Goal: Information Seeking & Learning: Compare options

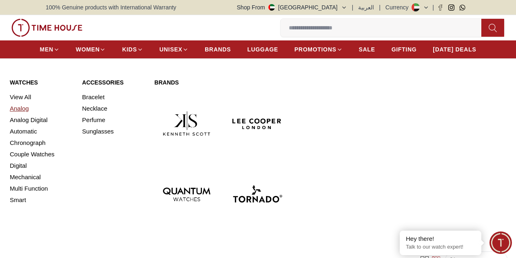
click at [21, 114] on link "Analog" at bounding box center [41, 108] width 62 height 11
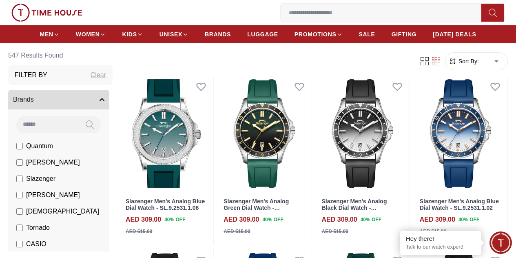
scroll to position [200, 0]
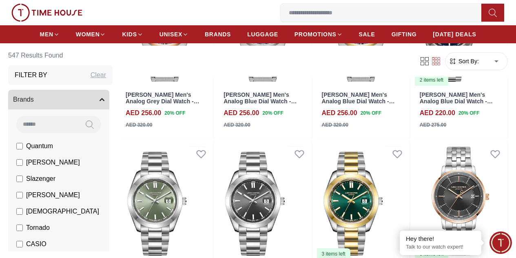
scroll to position [1701, 0]
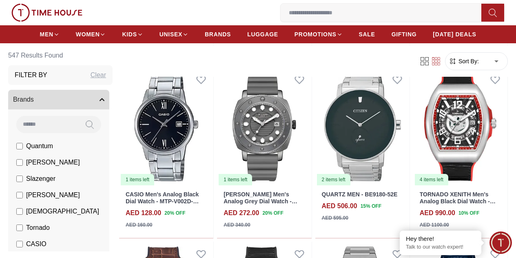
scroll to position [2355, 0]
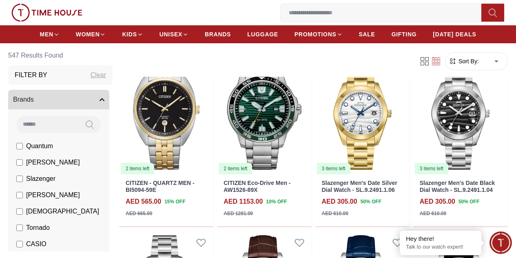
scroll to position [3241, 0]
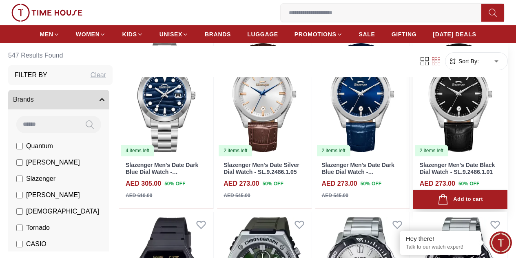
scroll to position [3421, 0]
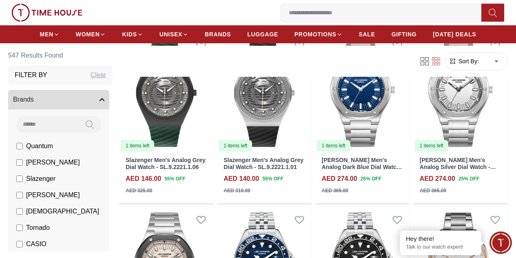
scroll to position [4935, 0]
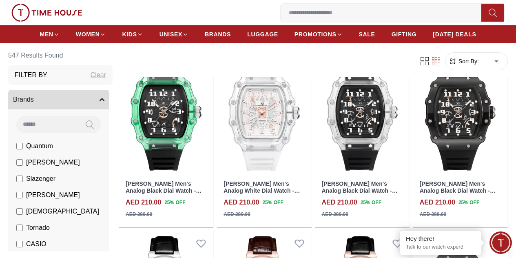
scroll to position [5122, 0]
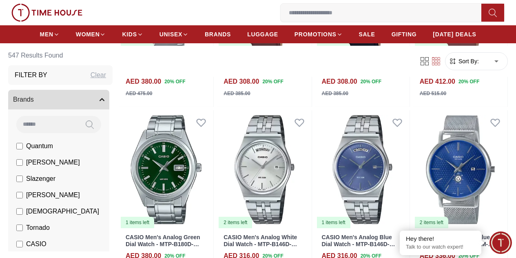
scroll to position [6453, 0]
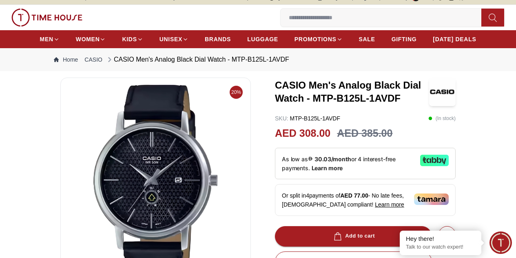
scroll to position [53, 0]
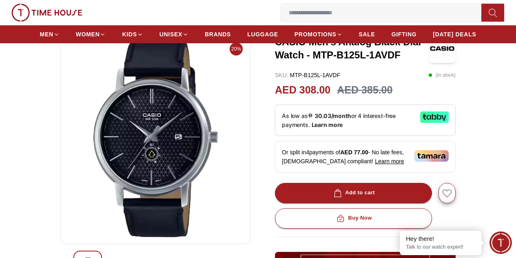
click at [205, 166] on img at bounding box center [155, 139] width 176 height 196
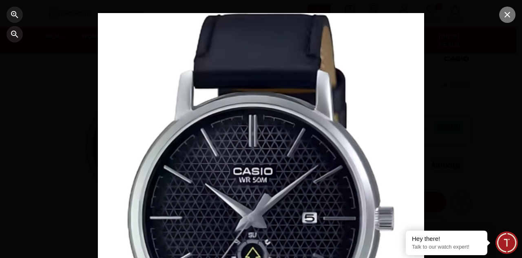
click at [509, 14] on icon "button" at bounding box center [507, 15] width 10 height 10
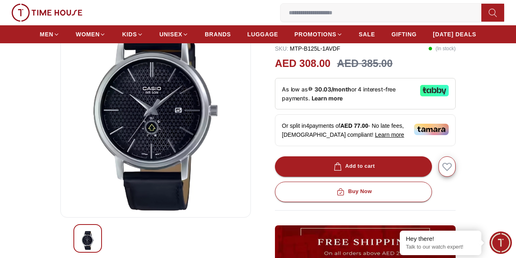
scroll to position [132, 0]
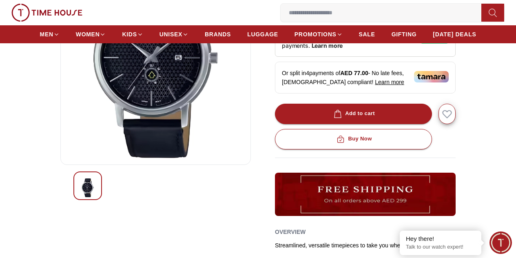
click at [176, 123] on img at bounding box center [155, 60] width 176 height 196
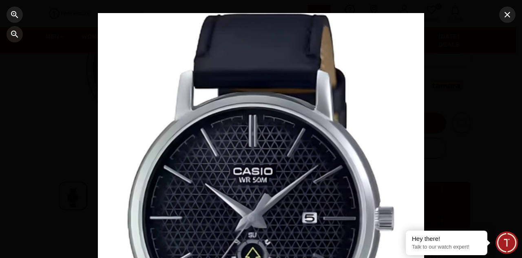
click at [364, 154] on div at bounding box center [261, 129] width 326 height 232
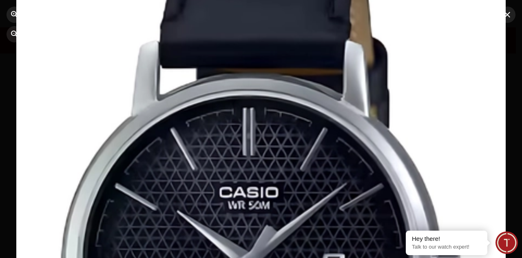
click at [364, 153] on div at bounding box center [260, 129] width 489 height 348
click at [510, 17] on icon "button" at bounding box center [507, 15] width 10 height 10
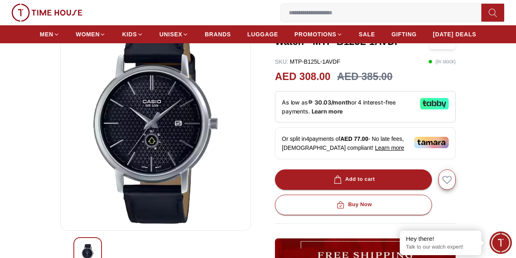
scroll to position [66, 0]
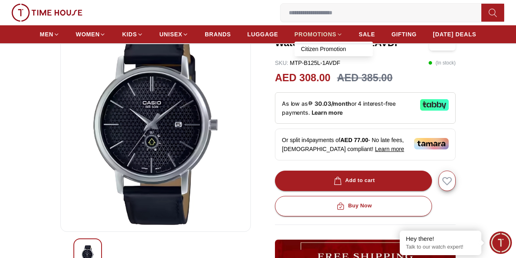
click at [319, 34] on span "PROMOTIONS" at bounding box center [315, 34] width 42 height 8
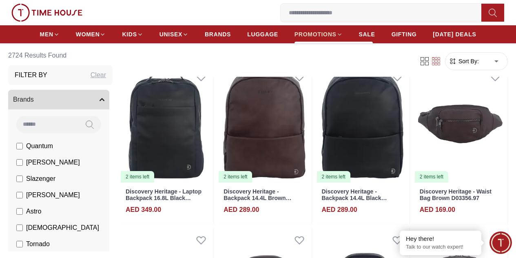
click at [336, 35] on span "PROMOTIONS" at bounding box center [315, 34] width 42 height 8
click at [336, 42] on ul "MEN WOMEN KIDS UNISEX BRANDS LUGGAGE PROMOTIONS SALE GIFTING DIWALI DEALS" at bounding box center [258, 34] width 436 height 15
click at [336, 51] on div "Filter Sort By: ​ ****** ​" at bounding box center [313, 61] width 388 height 31
click at [336, 46] on div "Filter Sort By: ​ ****** ​" at bounding box center [313, 61] width 388 height 31
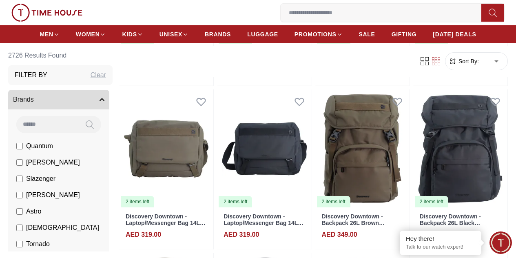
scroll to position [1632, 0]
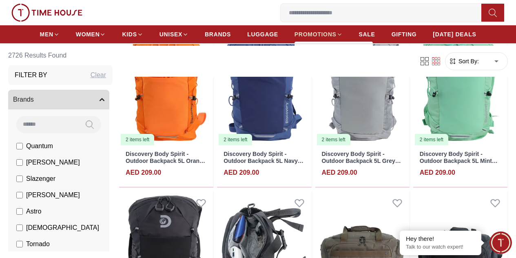
click at [329, 36] on span "PROMOTIONS" at bounding box center [315, 34] width 42 height 8
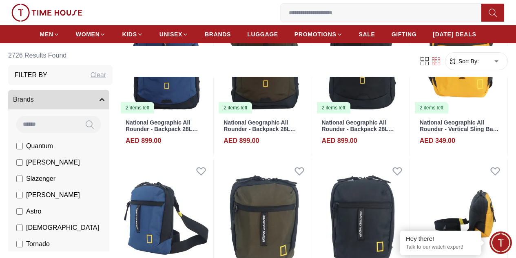
scroll to position [3593, 0]
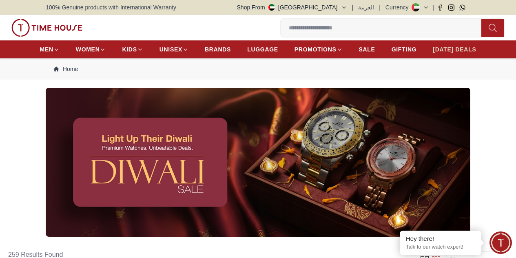
click at [449, 53] on span "[DATE] DEALS" at bounding box center [453, 49] width 43 height 8
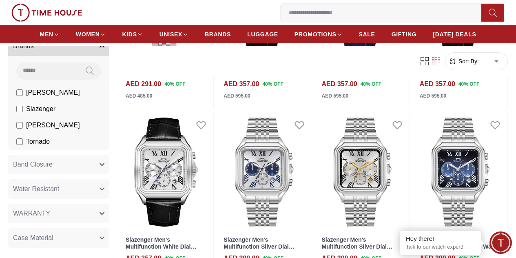
scroll to position [837, 0]
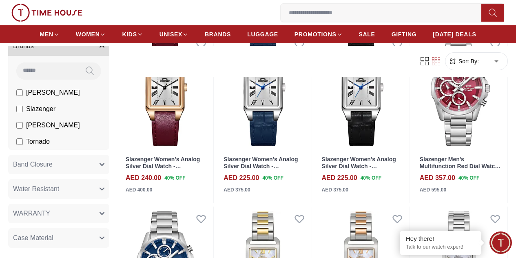
scroll to position [1478, 0]
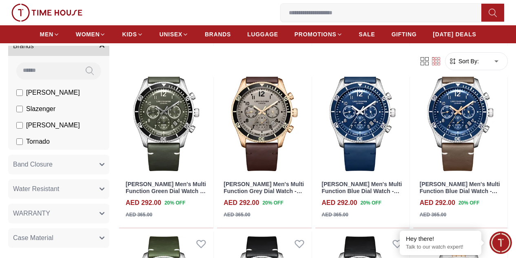
scroll to position [2158, 0]
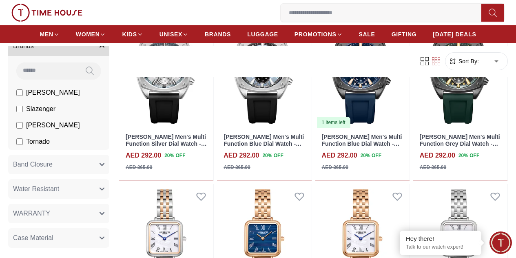
scroll to position [3206, 0]
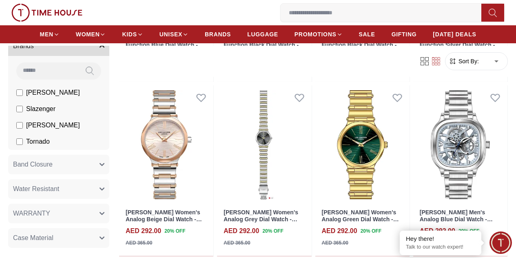
scroll to position [4203, 0]
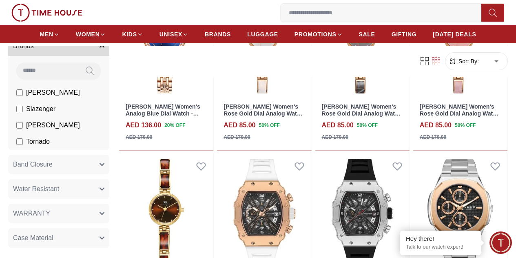
scroll to position [4732, 0]
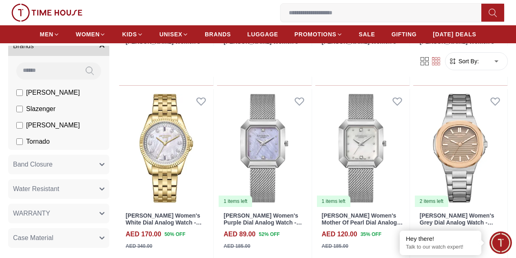
scroll to position [6628, 0]
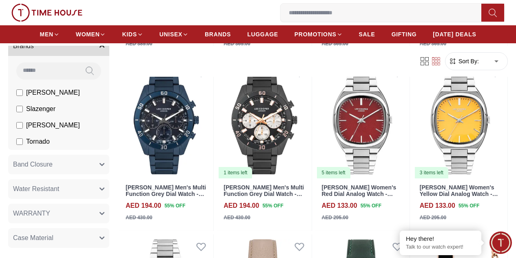
scroll to position [7583, 0]
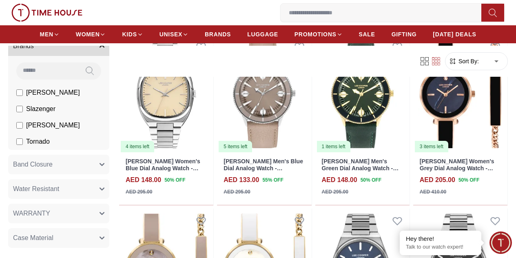
scroll to position [7850, 0]
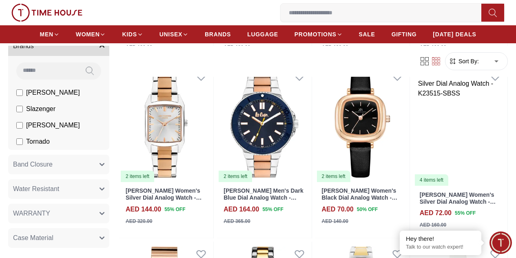
scroll to position [9257, 0]
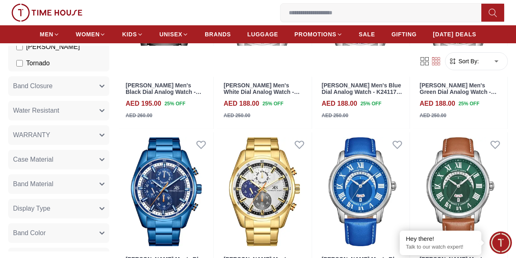
scroll to position [132, 0]
click at [64, 207] on button "Display Type" at bounding box center [58, 208] width 101 height 20
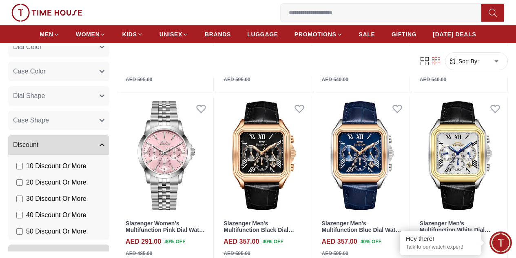
scroll to position [0, 0]
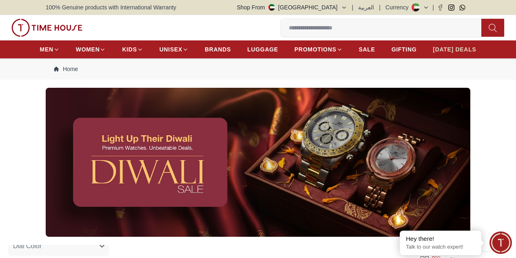
click at [445, 53] on span "[DATE] DEALS" at bounding box center [453, 49] width 43 height 8
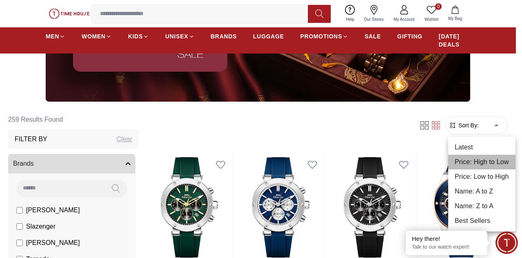
click at [479, 161] on li "Price: High to Low" at bounding box center [481, 161] width 67 height 15
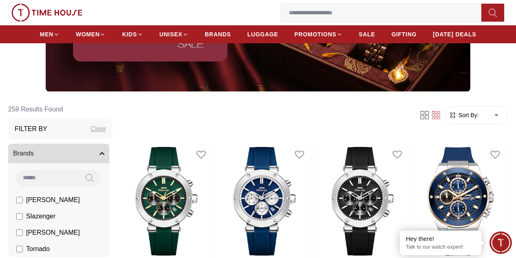
type input "*"
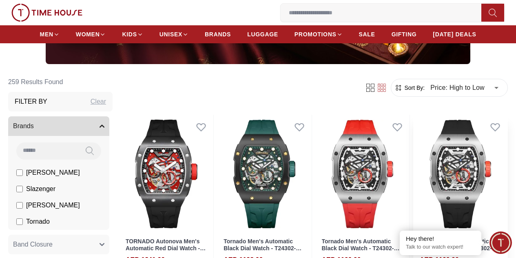
scroll to position [170, 0]
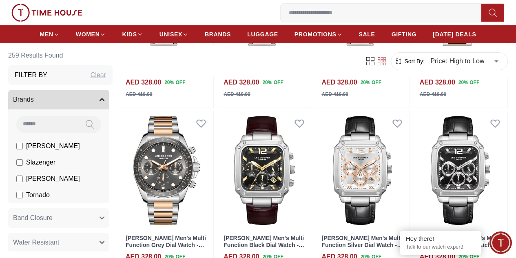
scroll to position [1400, 0]
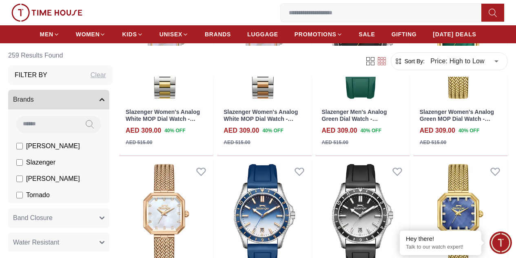
scroll to position [1901, 0]
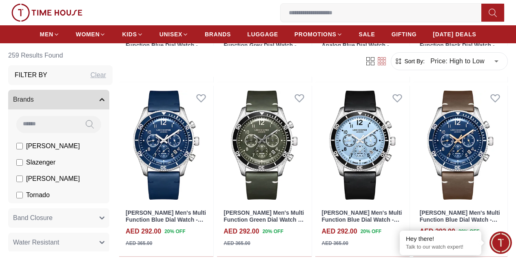
scroll to position [2899, 0]
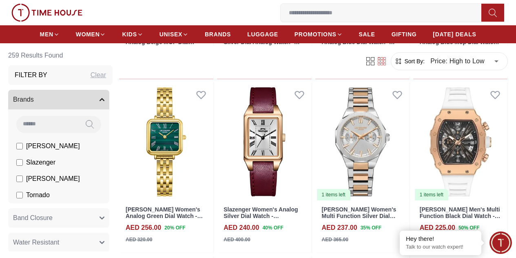
scroll to position [4137, 0]
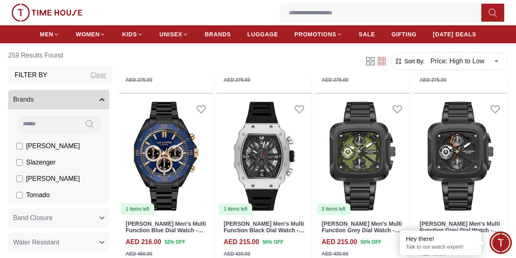
scroll to position [4715, 0]
